Goal: Information Seeking & Learning: Learn about a topic

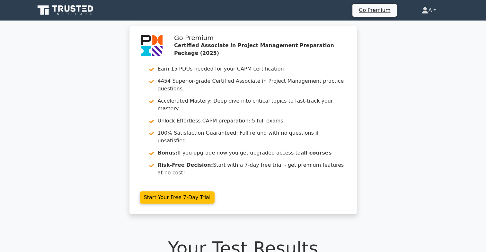
click at [428, 7] on link "A" at bounding box center [428, 10] width 45 height 13
click at [420, 21] on link "Profile" at bounding box center [432, 25] width 51 height 10
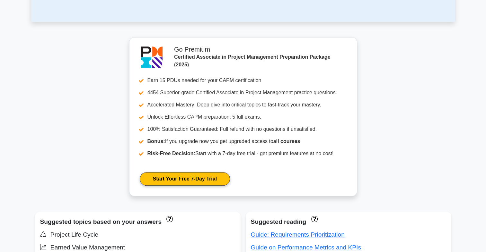
scroll to position [331, 0]
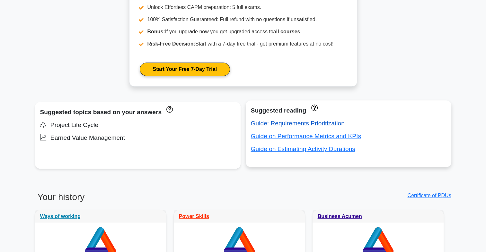
click at [329, 123] on link "Guide: Requirements Prioritization" at bounding box center [298, 123] width 94 height 7
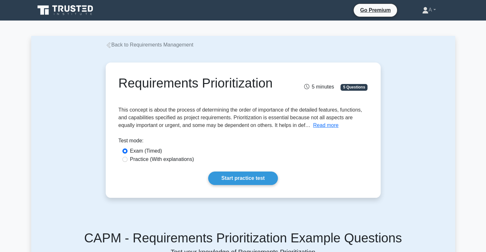
click at [311, 120] on span "This concept is about the process of determining the order of importance of the…" at bounding box center [241, 117] width 244 height 21
click at [313, 125] on button "Read more" at bounding box center [325, 126] width 25 height 8
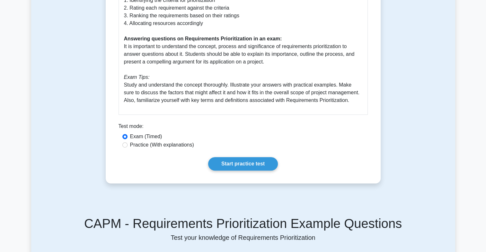
scroll to position [301, 0]
click at [231, 164] on link "Start practice test" at bounding box center [243, 163] width 70 height 13
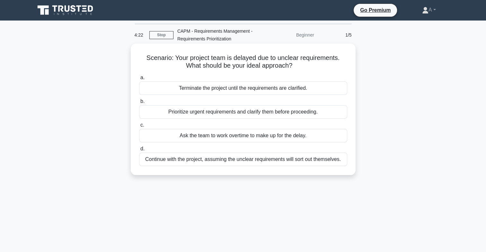
click at [295, 114] on div "Prioritize urgent requirements and clarify them before proceeding." at bounding box center [243, 111] width 208 height 13
click at [139, 104] on input "b. Prioritize urgent requirements and clarify them before proceeding." at bounding box center [139, 102] width 0 height 4
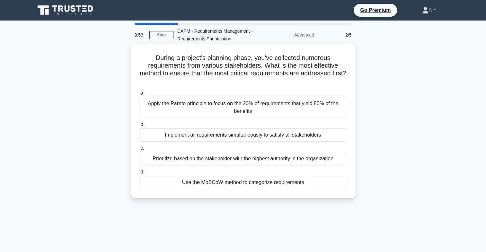
click at [296, 183] on div "Use the MoSCoW method to categorize requirements" at bounding box center [243, 182] width 208 height 13
click at [139, 174] on input "d. Use the MoSCoW method to categorize requirements" at bounding box center [139, 172] width 0 height 4
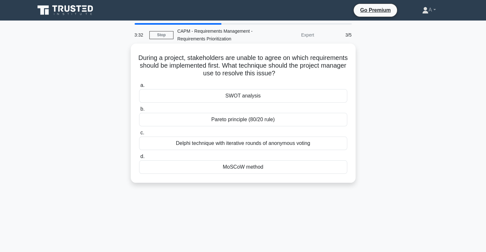
click at [283, 172] on div "MoSCoW method" at bounding box center [243, 167] width 208 height 13
click at [139, 159] on input "d. MoSCoW method" at bounding box center [139, 157] width 0 height 4
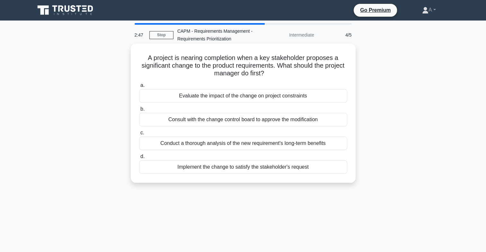
click at [302, 118] on div "Consult with the change control board to approve the modification" at bounding box center [243, 119] width 208 height 13
click at [139, 111] on input "b. Consult with the change control board to approve the modification" at bounding box center [139, 109] width 0 height 4
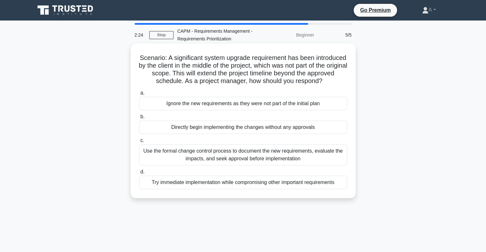
click at [314, 166] on div "Use the formal change control process to document the new requirements, evaluat…" at bounding box center [243, 155] width 208 height 21
click at [139, 143] on input "c. Use the formal change control process to document the new requirements, eval…" at bounding box center [139, 141] width 0 height 4
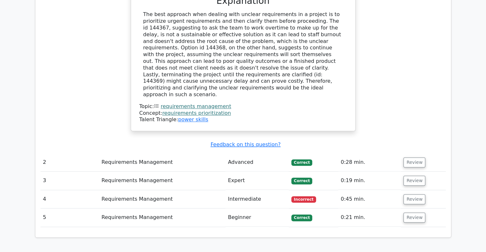
scroll to position [679, 0]
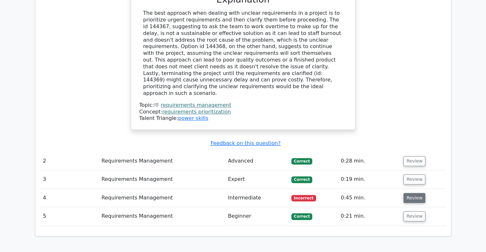
click at [412, 193] on button "Review" at bounding box center [414, 198] width 22 height 10
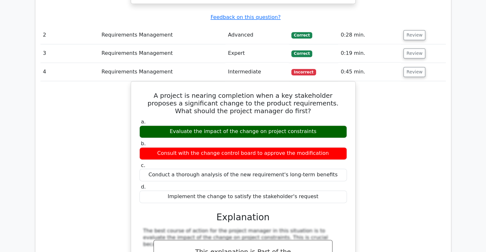
scroll to position [0, 0]
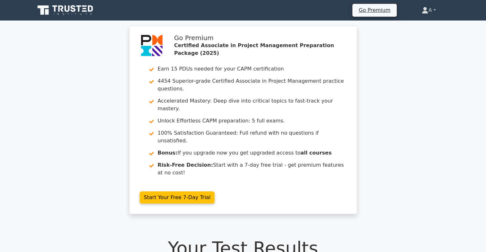
click at [425, 10] on link "A" at bounding box center [428, 10] width 45 height 13
click at [418, 25] on link "Profile" at bounding box center [432, 25] width 51 height 10
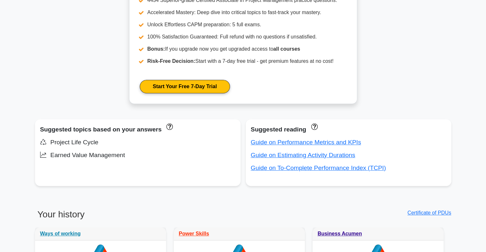
scroll to position [313, 0]
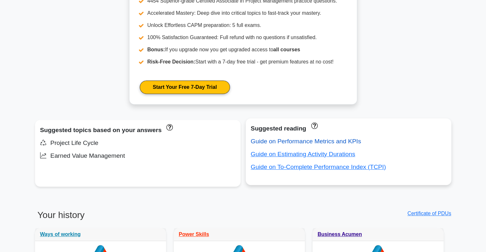
click at [348, 140] on link "Guide on Performance Metrics and KPIs" at bounding box center [306, 141] width 110 height 7
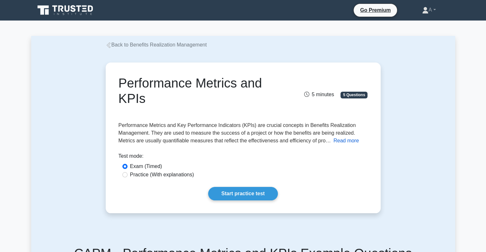
click at [345, 144] on button "Read more" at bounding box center [345, 141] width 25 height 8
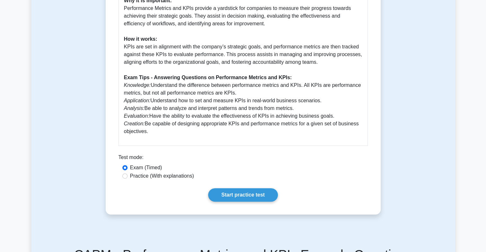
scroll to position [289, 0]
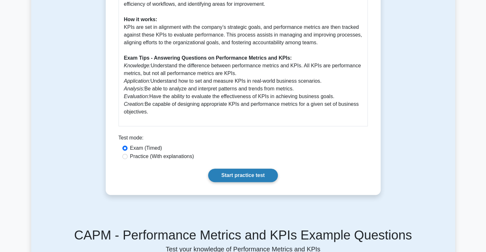
click at [248, 171] on link "Start practice test" at bounding box center [243, 175] width 70 height 13
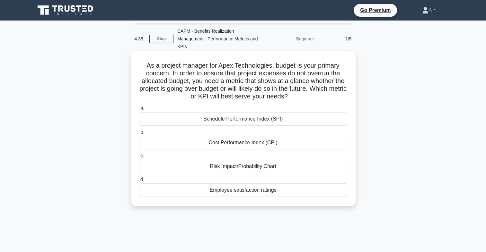
click at [307, 142] on div "Cost Performance Index (CPI)" at bounding box center [243, 142] width 208 height 13
click at [139, 135] on input "b. Cost Performance Index (CPI)" at bounding box center [139, 132] width 0 height 4
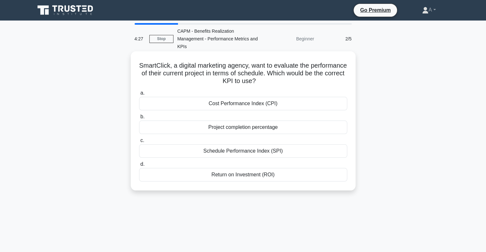
click at [308, 155] on div "Schedule Performance Index (SPI)" at bounding box center [243, 151] width 208 height 13
click at [139, 143] on input "c. Schedule Performance Index (SPI)" at bounding box center [139, 141] width 0 height 4
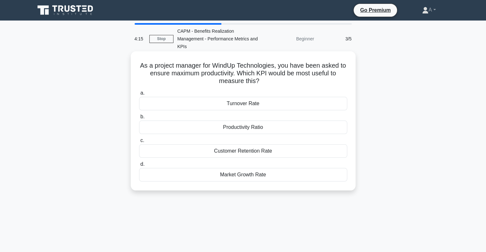
click at [262, 130] on div "Productivity Ratio" at bounding box center [243, 127] width 208 height 13
click at [139, 119] on input "b. Productivity Ratio" at bounding box center [139, 117] width 0 height 4
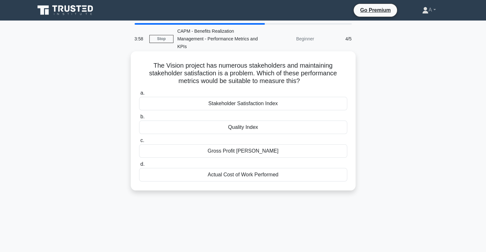
click at [322, 98] on div "Stakeholder Satisfaction Index" at bounding box center [243, 103] width 208 height 13
click at [139, 95] on input "a. Stakeholder Satisfaction Index" at bounding box center [139, 93] width 0 height 4
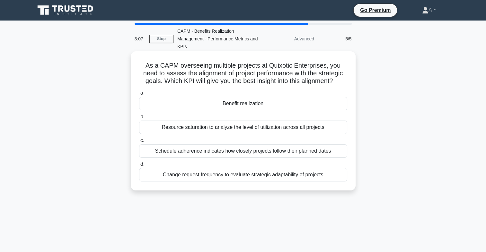
click at [321, 103] on div "Benefit realization" at bounding box center [243, 103] width 208 height 13
click at [139, 95] on input "a. Benefit realization" at bounding box center [139, 93] width 0 height 4
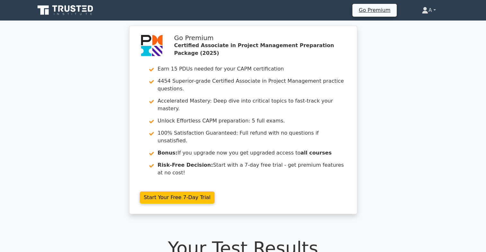
click at [428, 9] on link "A" at bounding box center [428, 10] width 45 height 13
click at [420, 25] on link "Profile" at bounding box center [432, 25] width 51 height 10
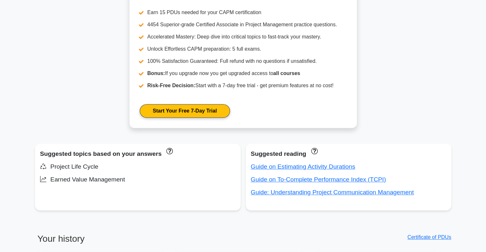
scroll to position [303, 0]
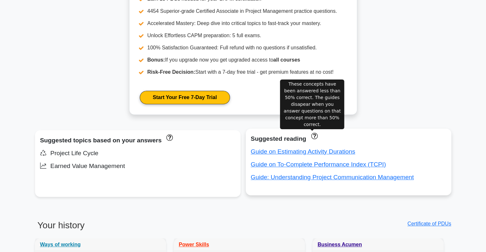
click at [313, 136] on icon "These concepts have been answered less than 50% correct. The guides disapear wh…" at bounding box center [314, 136] width 6 height 6
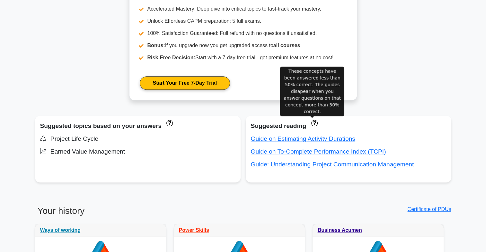
scroll to position [317, 0]
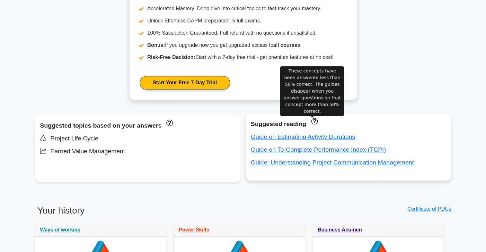
click at [266, 125] on div "Suggested reading" at bounding box center [348, 124] width 195 height 10
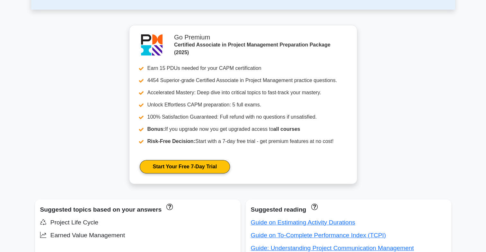
scroll to position [234, 0]
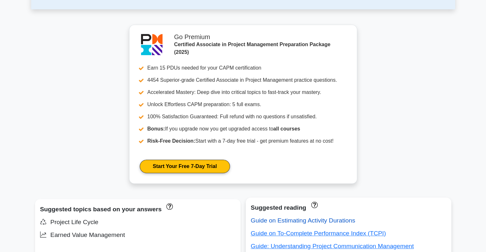
click at [342, 221] on link "Guide on Estimating Activity Durations" at bounding box center [303, 220] width 104 height 7
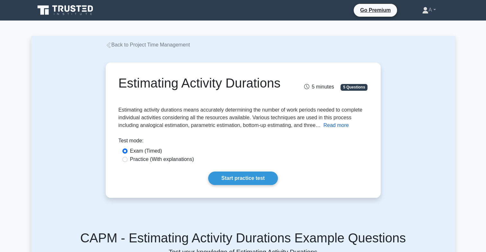
click at [340, 129] on button "Read more" at bounding box center [335, 126] width 25 height 8
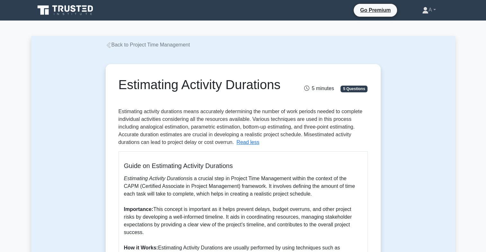
click at [429, 114] on div "Estimating Activity Durations 5 minutes 5 Questions Read less Estimating Activi…" at bounding box center [243, 236] width 424 height 375
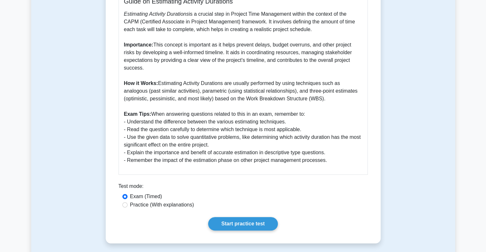
scroll to position [166, 0]
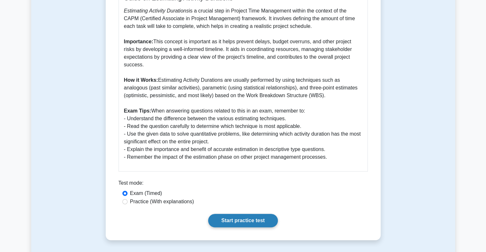
click at [244, 228] on link "Start practice test" at bounding box center [243, 220] width 70 height 13
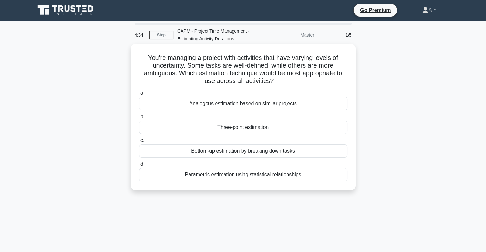
click at [301, 107] on div "Analogous estimation based on similar projects" at bounding box center [243, 103] width 208 height 13
click at [139, 95] on input "a. Analogous estimation based on similar projects" at bounding box center [139, 93] width 0 height 4
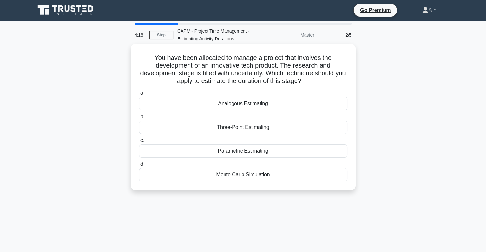
click at [259, 108] on div "Analogous Estimating" at bounding box center [243, 103] width 208 height 13
click at [139, 95] on input "a. Analogous Estimating" at bounding box center [139, 93] width 0 height 4
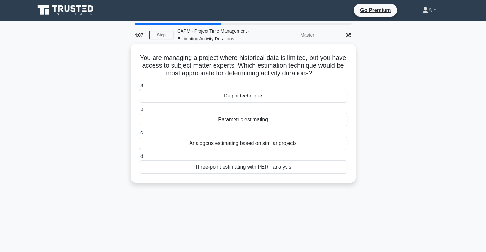
click at [308, 139] on div "Analogous estimating based on similar projects" at bounding box center [243, 143] width 208 height 13
click at [139, 135] on input "c. Analogous estimating based on similar projects" at bounding box center [139, 133] width 0 height 4
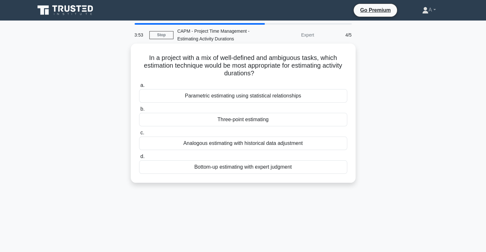
click at [313, 98] on div "Parametric estimating using statistical relationships" at bounding box center [243, 95] width 208 height 13
click at [139, 88] on input "a. Parametric estimating using statistical relationships" at bounding box center [139, 86] width 0 height 4
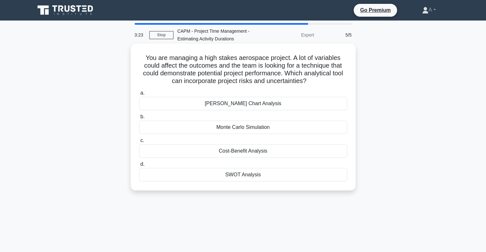
click at [323, 175] on div "SWOT Analysis" at bounding box center [243, 174] width 208 height 13
click at [139, 167] on input "d. SWOT Analysis" at bounding box center [139, 165] width 0 height 4
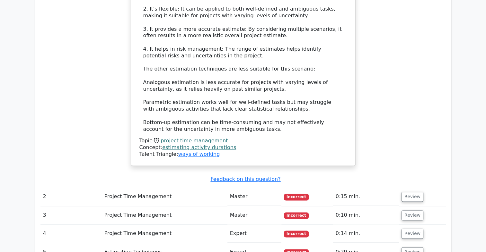
scroll to position [772, 0]
click at [408, 192] on button "Review" at bounding box center [413, 197] width 22 height 10
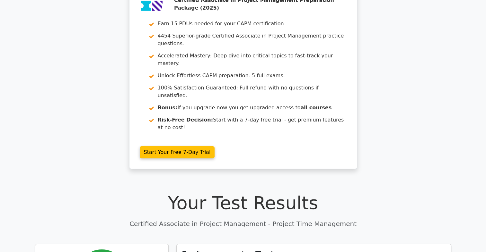
scroll to position [0, 0]
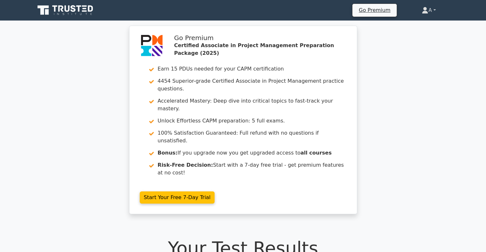
click at [421, 14] on link "A" at bounding box center [428, 10] width 45 height 13
click at [421, 22] on link "Profile" at bounding box center [432, 25] width 51 height 10
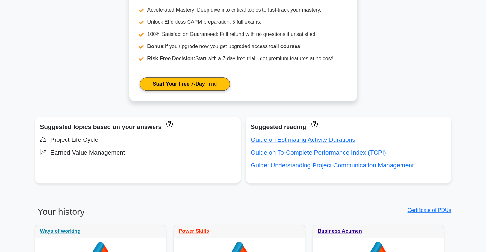
scroll to position [317, 0]
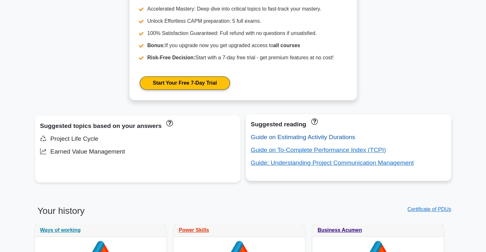
click at [325, 137] on link "Guide on Estimating Activity Durations" at bounding box center [303, 137] width 104 height 7
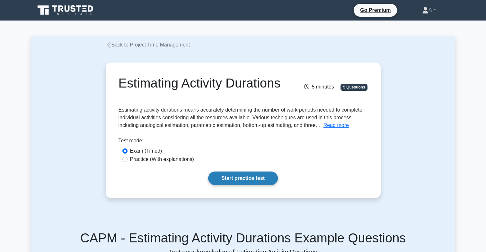
click at [247, 185] on link "Start practice test" at bounding box center [243, 178] width 70 height 13
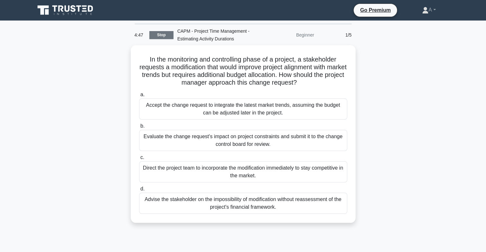
click at [167, 37] on link "Stop" at bounding box center [161, 35] width 24 height 8
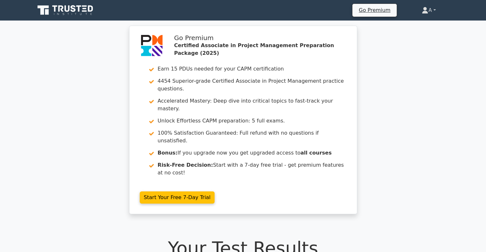
click at [429, 14] on link "A" at bounding box center [428, 10] width 45 height 13
click at [427, 24] on link "Profile" at bounding box center [432, 25] width 51 height 10
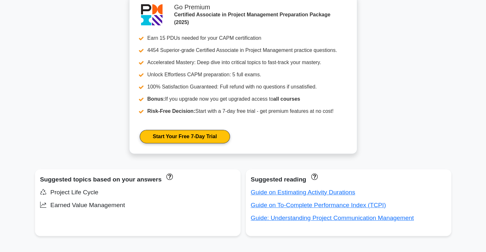
scroll to position [265, 0]
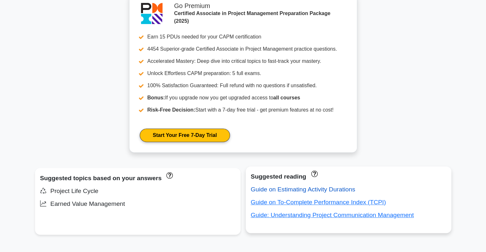
click at [345, 189] on link "Guide on Estimating Activity Durations" at bounding box center [303, 189] width 104 height 7
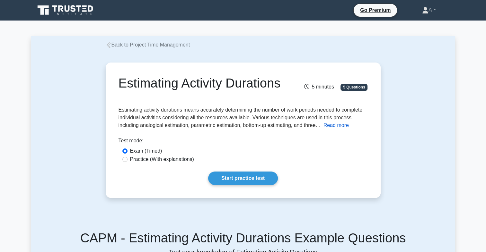
click at [329, 129] on button "Read more" at bounding box center [335, 126] width 25 height 8
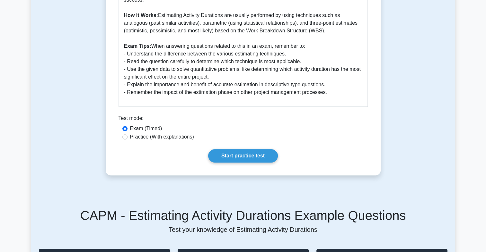
scroll to position [243, 0]
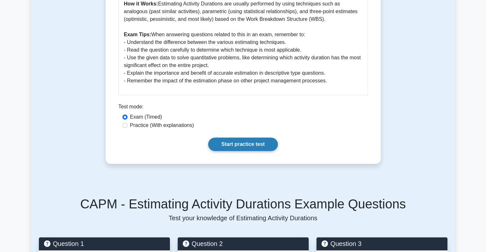
click at [258, 151] on link "Start practice test" at bounding box center [243, 144] width 70 height 13
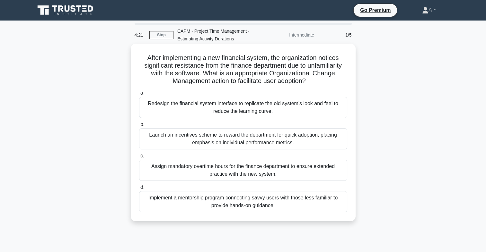
click at [229, 205] on div "Implement a mentorship program connecting savvy users with those less familiar …" at bounding box center [243, 201] width 208 height 21
click at [139, 190] on input "d. Implement a mentorship program connecting savvy users with those less famili…" at bounding box center [139, 188] width 0 height 4
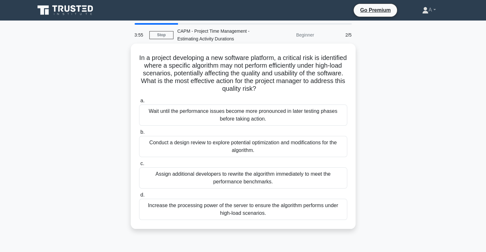
click at [310, 147] on div "Conduct a design review to explore potential optimization and modifications for…" at bounding box center [243, 146] width 208 height 21
click at [139, 135] on input "b. Conduct a design review to explore potential optimization and modifications …" at bounding box center [139, 132] width 0 height 4
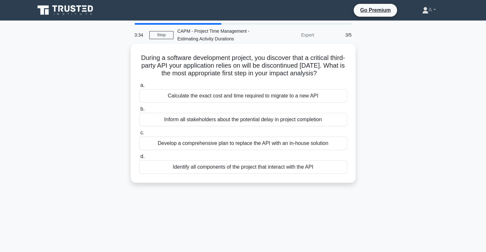
click at [310, 174] on div "Identify all components of the project that interact with the API" at bounding box center [243, 167] width 208 height 13
click at [139, 159] on input "d. Identify all components of the project that interact with the API" at bounding box center [139, 157] width 0 height 4
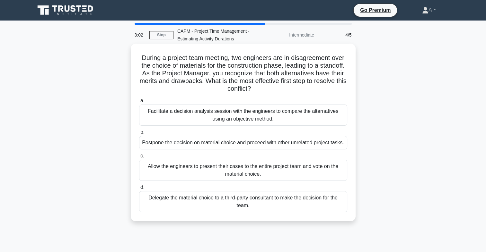
click at [271, 112] on div "Facilitate a decision analysis session with the engineers to compare the altern…" at bounding box center [243, 115] width 208 height 21
click at [139, 103] on input "a. Facilitate a decision analysis session with the engineers to compare the alt…" at bounding box center [139, 101] width 0 height 4
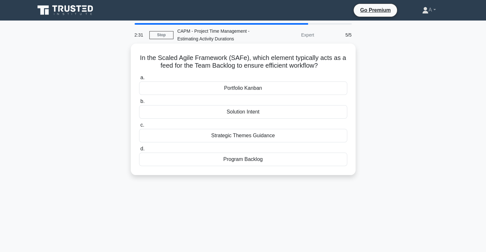
click at [283, 161] on div "Program Backlog" at bounding box center [243, 159] width 208 height 13
click at [139, 151] on input "d. Program Backlog" at bounding box center [139, 149] width 0 height 4
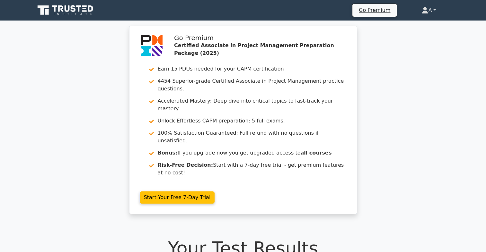
click at [421, 14] on link "A" at bounding box center [428, 10] width 45 height 13
click at [420, 23] on link "Profile" at bounding box center [432, 25] width 51 height 10
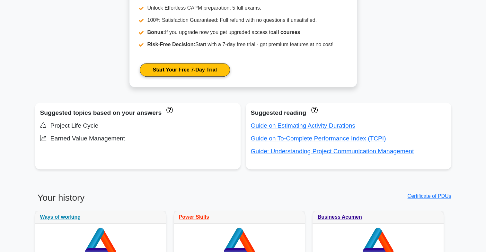
scroll to position [330, 0]
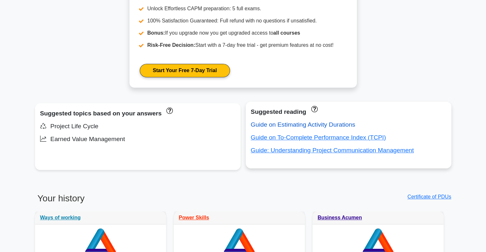
click at [342, 126] on link "Guide on Estimating Activity Durations" at bounding box center [303, 124] width 104 height 7
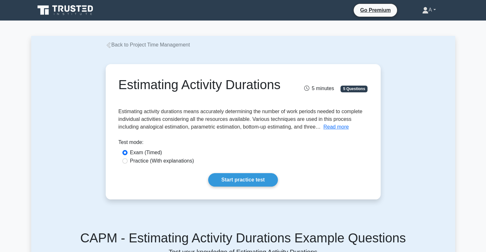
click at [424, 15] on link "A" at bounding box center [429, 10] width 45 height 13
click at [424, 22] on link "Profile" at bounding box center [432, 25] width 51 height 10
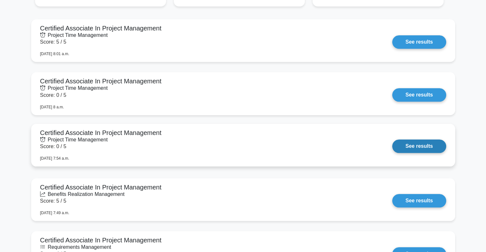
scroll to position [600, 0]
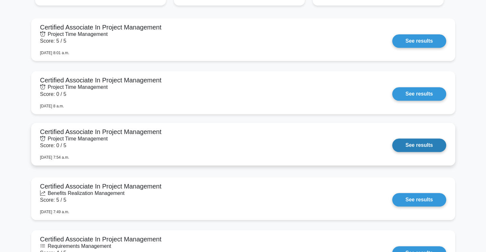
click at [419, 142] on link "See results" at bounding box center [419, 145] width 54 height 13
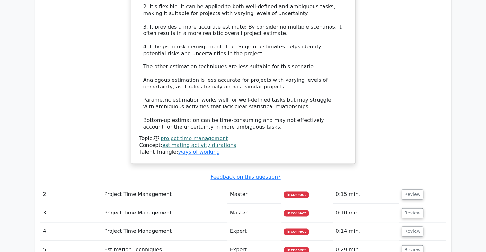
scroll to position [777, 0]
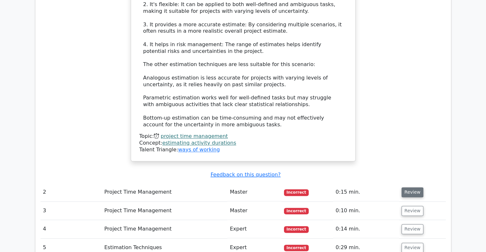
click at [409, 188] on button "Review" at bounding box center [413, 193] width 22 height 10
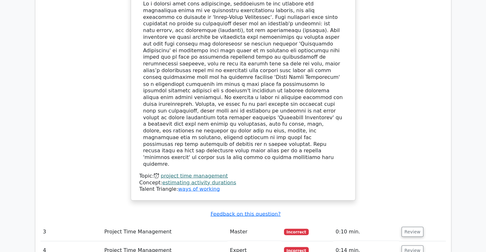
scroll to position [1132, 0]
click at [414, 228] on button "Review" at bounding box center [413, 233] width 22 height 10
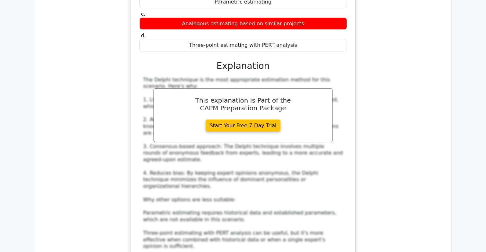
scroll to position [1487, 0]
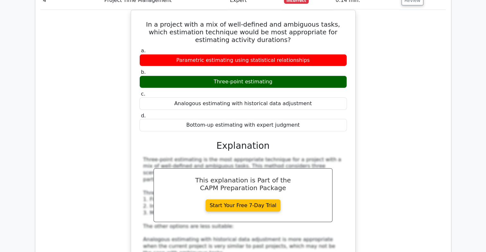
scroll to position [1893, 0]
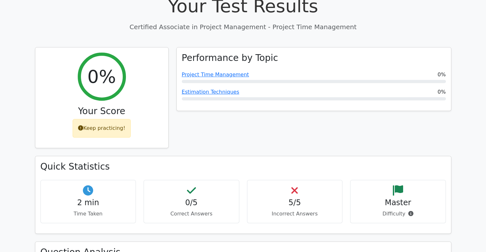
scroll to position [0, 0]
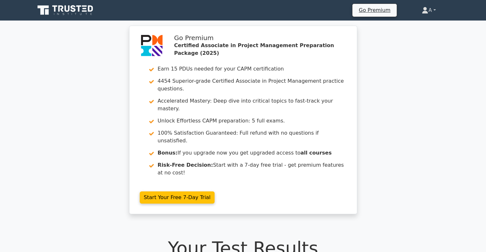
click at [429, 7] on link "A" at bounding box center [428, 10] width 45 height 13
click at [427, 20] on link "Profile" at bounding box center [432, 25] width 51 height 10
click at [429, 7] on link "A" at bounding box center [428, 10] width 45 height 13
click at [430, 25] on link "Profile" at bounding box center [432, 25] width 51 height 10
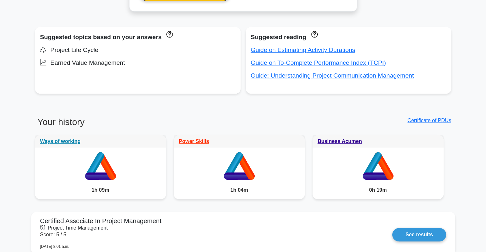
scroll to position [403, 0]
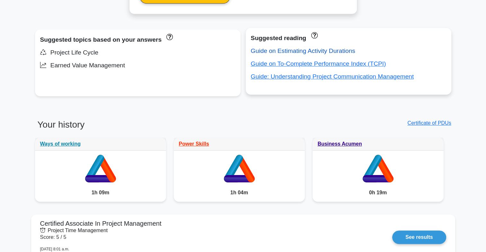
click at [286, 50] on link "Guide on Estimating Activity Durations" at bounding box center [303, 51] width 104 height 7
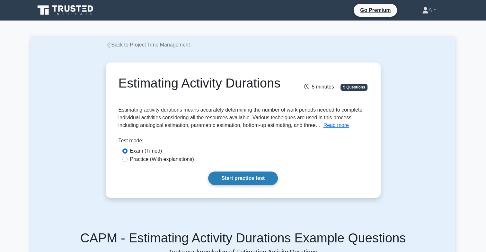
click at [264, 185] on link "Start practice test" at bounding box center [243, 178] width 70 height 13
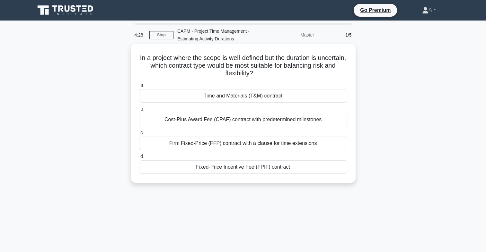
click at [281, 97] on div "Time and Materials (T&M) contract" at bounding box center [243, 95] width 208 height 13
click at [139, 88] on input "a. Time and Materials (T&M) contract" at bounding box center [139, 86] width 0 height 4
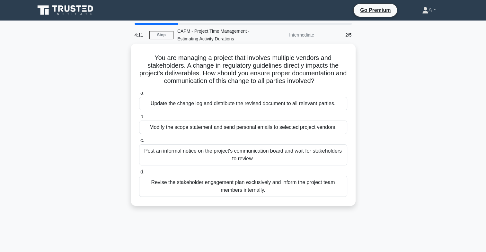
click at [284, 171] on label "d. Revise the stakeholder engagement plan exclusively and inform the project te…" at bounding box center [243, 182] width 208 height 29
click at [139, 171] on input "d. Revise the stakeholder engagement plan exclusively and inform the project te…" at bounding box center [139, 172] width 0 height 4
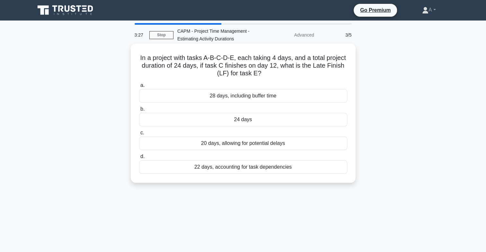
click at [241, 95] on div "28 days, including buffer time" at bounding box center [243, 95] width 208 height 13
click at [139, 88] on input "a. 28 days, including buffer time" at bounding box center [139, 86] width 0 height 4
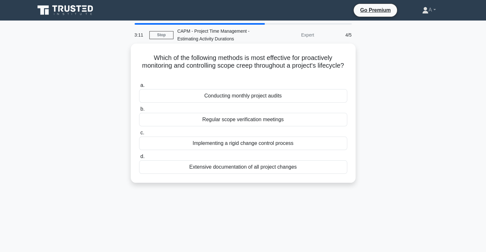
click at [267, 102] on div "Conducting monthly project audits" at bounding box center [243, 95] width 208 height 13
click at [139, 88] on input "a. Conducting monthly project audits" at bounding box center [139, 86] width 0 height 4
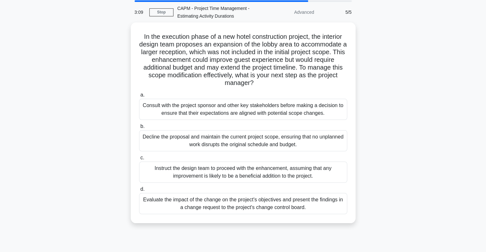
scroll to position [23, 0]
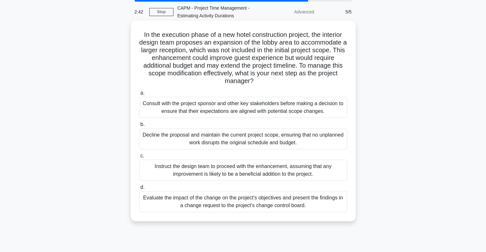
click at [310, 205] on div "Evaluate the impact of the change on the project's objectives and present the f…" at bounding box center [243, 201] width 208 height 21
click at [139, 190] on input "d. Evaluate the impact of the change on the project's objectives and present th…" at bounding box center [139, 188] width 0 height 4
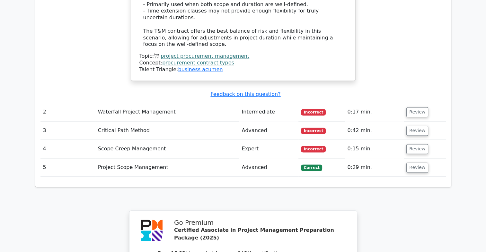
scroll to position [872, 0]
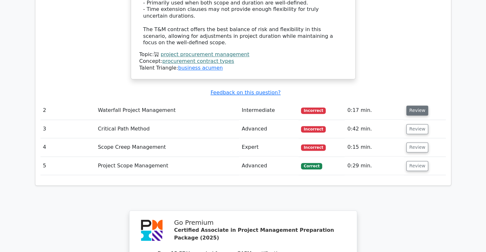
click at [413, 106] on button "Review" at bounding box center [417, 111] width 22 height 10
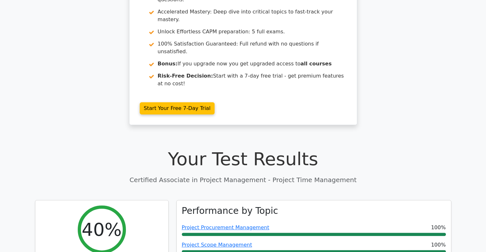
scroll to position [0, 0]
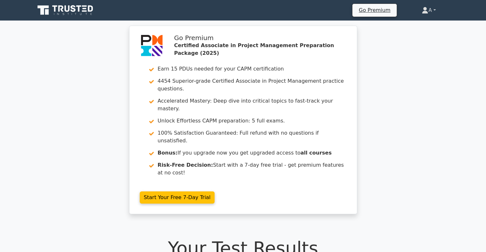
click at [434, 10] on link "A" at bounding box center [428, 10] width 45 height 13
click at [425, 24] on link "Profile" at bounding box center [432, 25] width 51 height 10
